Goal: Transaction & Acquisition: Purchase product/service

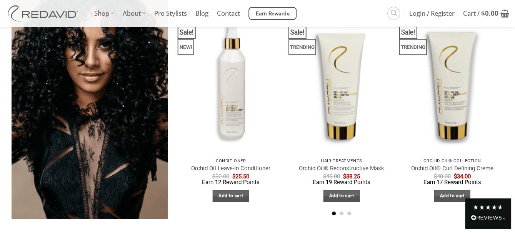
scroll to position [390, 0]
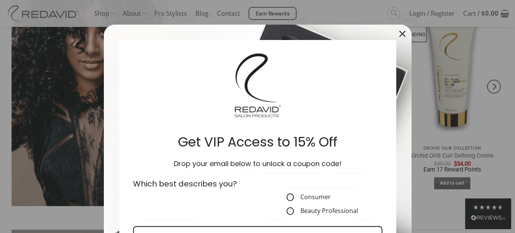
drag, startPoint x: 397, startPoint y: 30, endPoint x: 394, endPoint y: 35, distance: 5.6
click at [397, 30] on div "Close" at bounding box center [403, 34] width 12 height 12
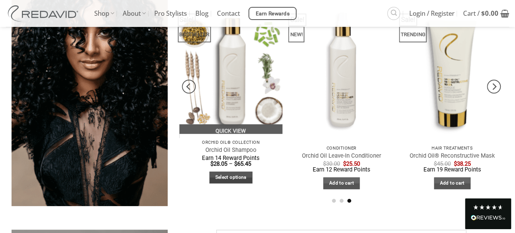
click at [233, 176] on link "Select options" at bounding box center [230, 178] width 43 height 12
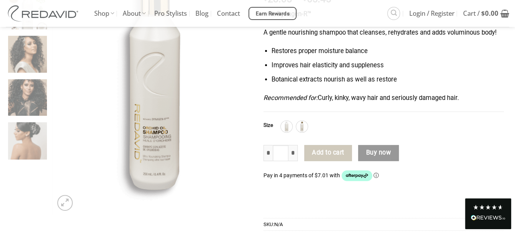
scroll to position [154, 0]
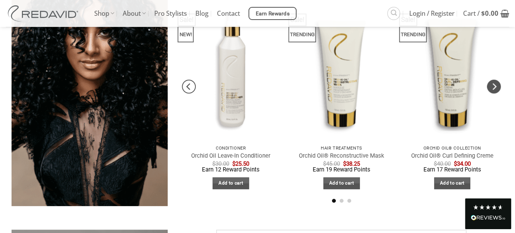
click at [497, 85] on icon "Next" at bounding box center [494, 87] width 14 height 14
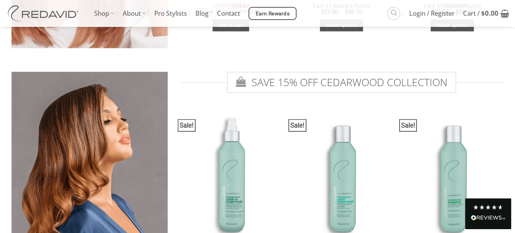
scroll to position [1160, 0]
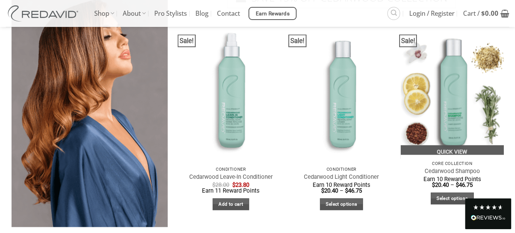
click at [456, 110] on img "Cedarwood Shampoo" at bounding box center [452, 90] width 103 height 138
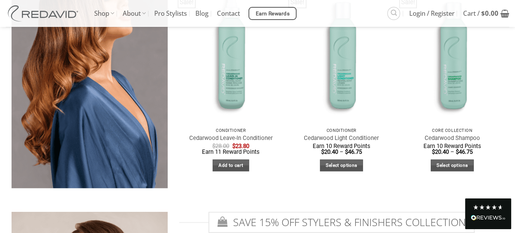
scroll to position [1045, 0]
